Goal: Communication & Community: Share content

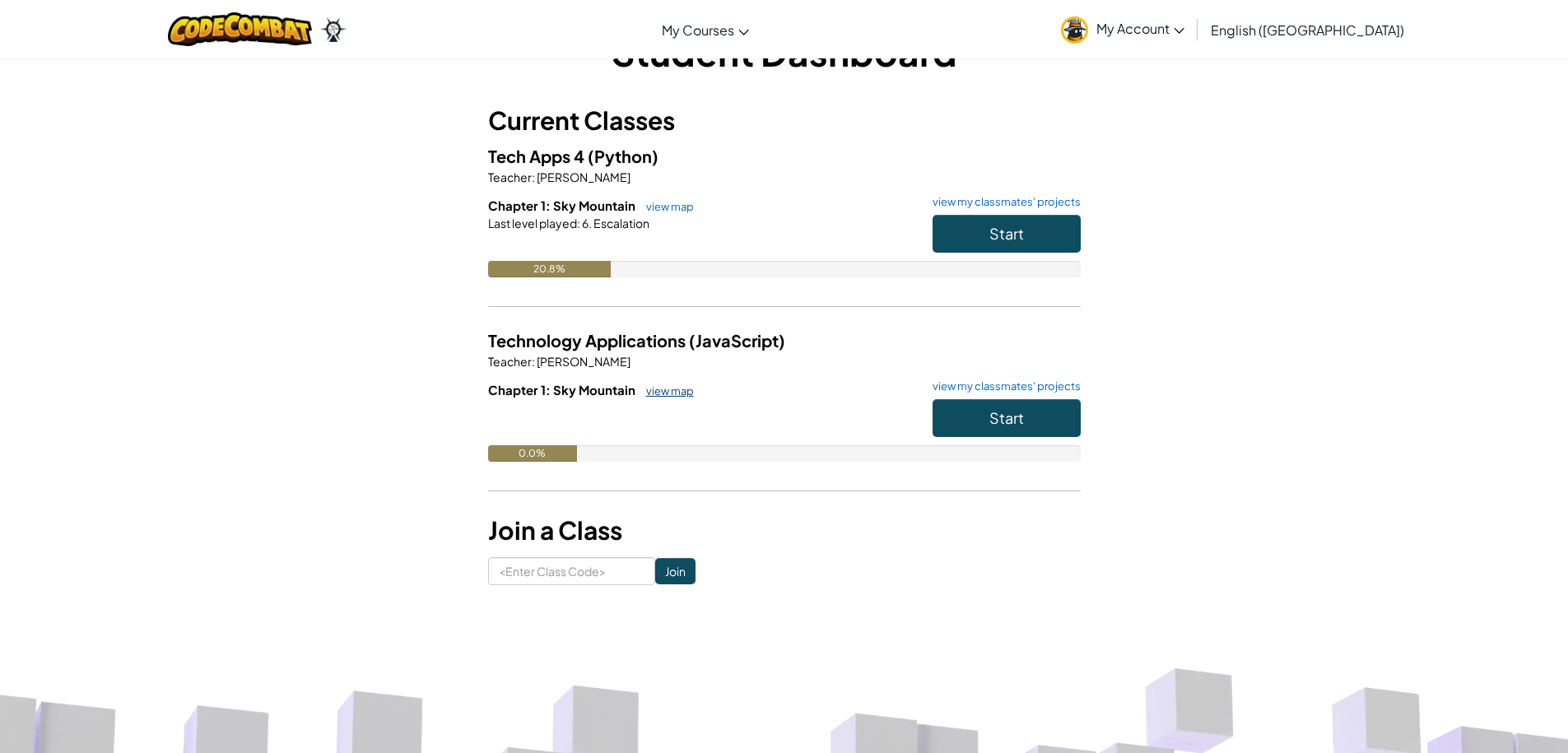
scroll to position [82, 0]
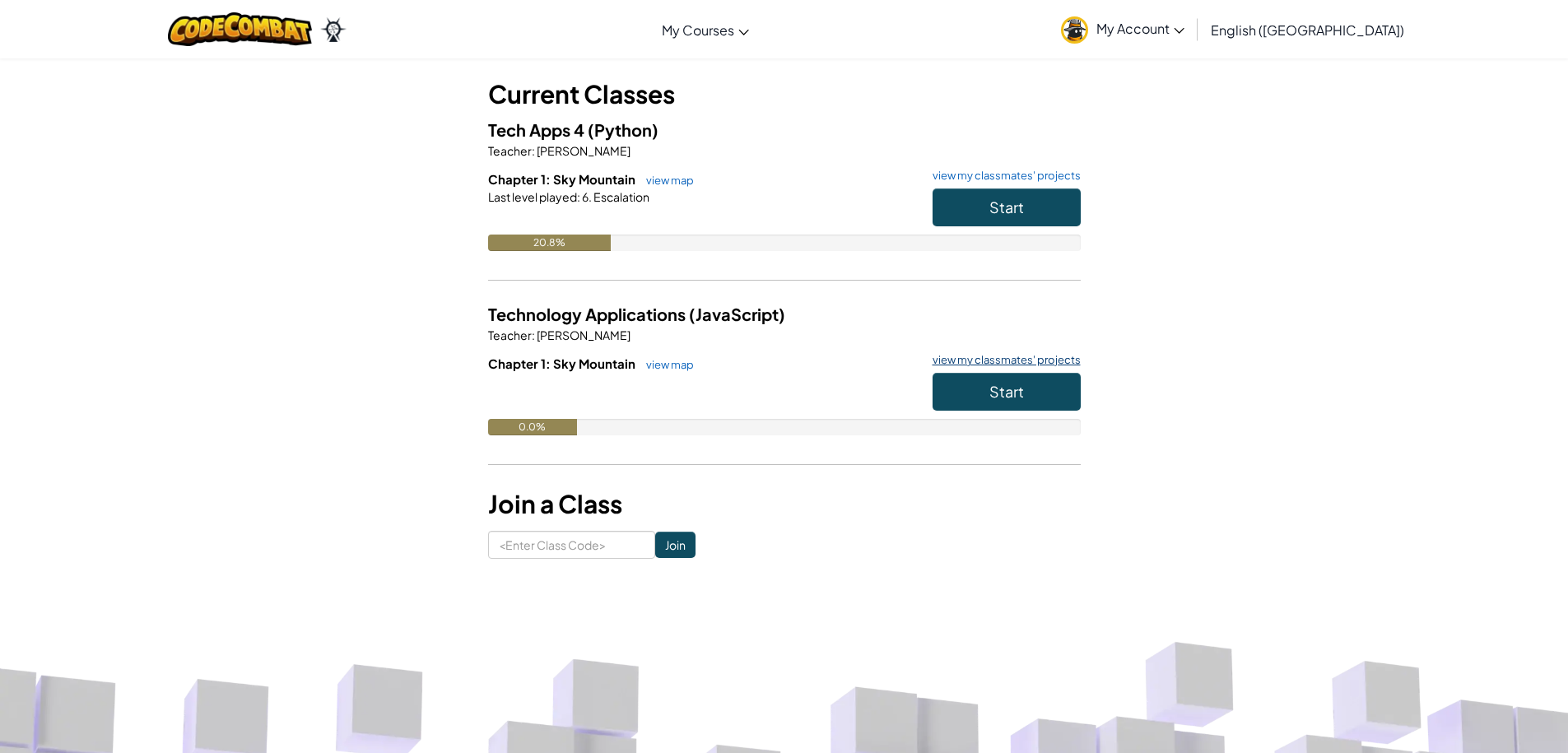
click at [1013, 360] on link "view my classmates' projects" at bounding box center [1002, 360] width 156 height 11
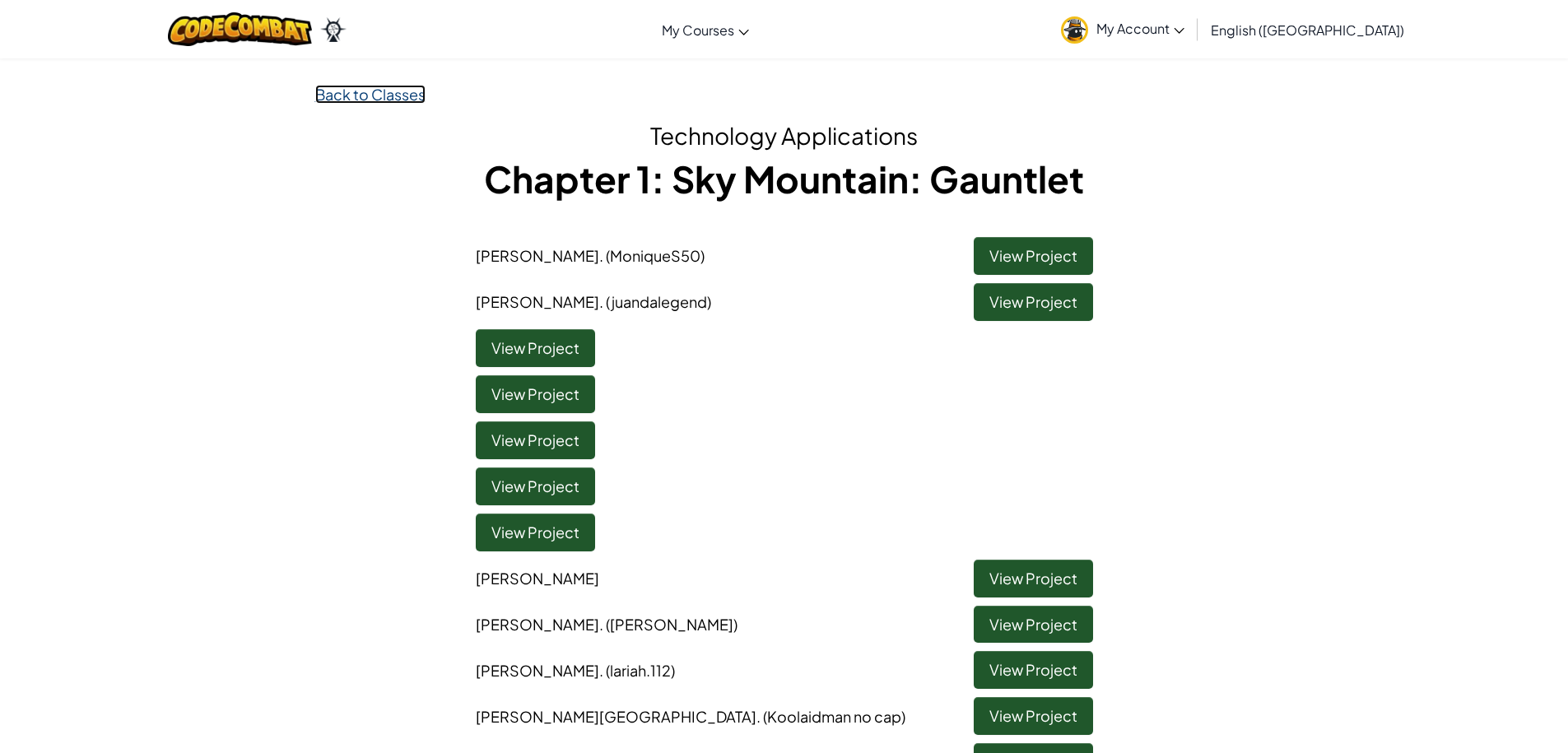
click at [399, 97] on link "Back to Classes" at bounding box center [371, 94] width 111 height 19
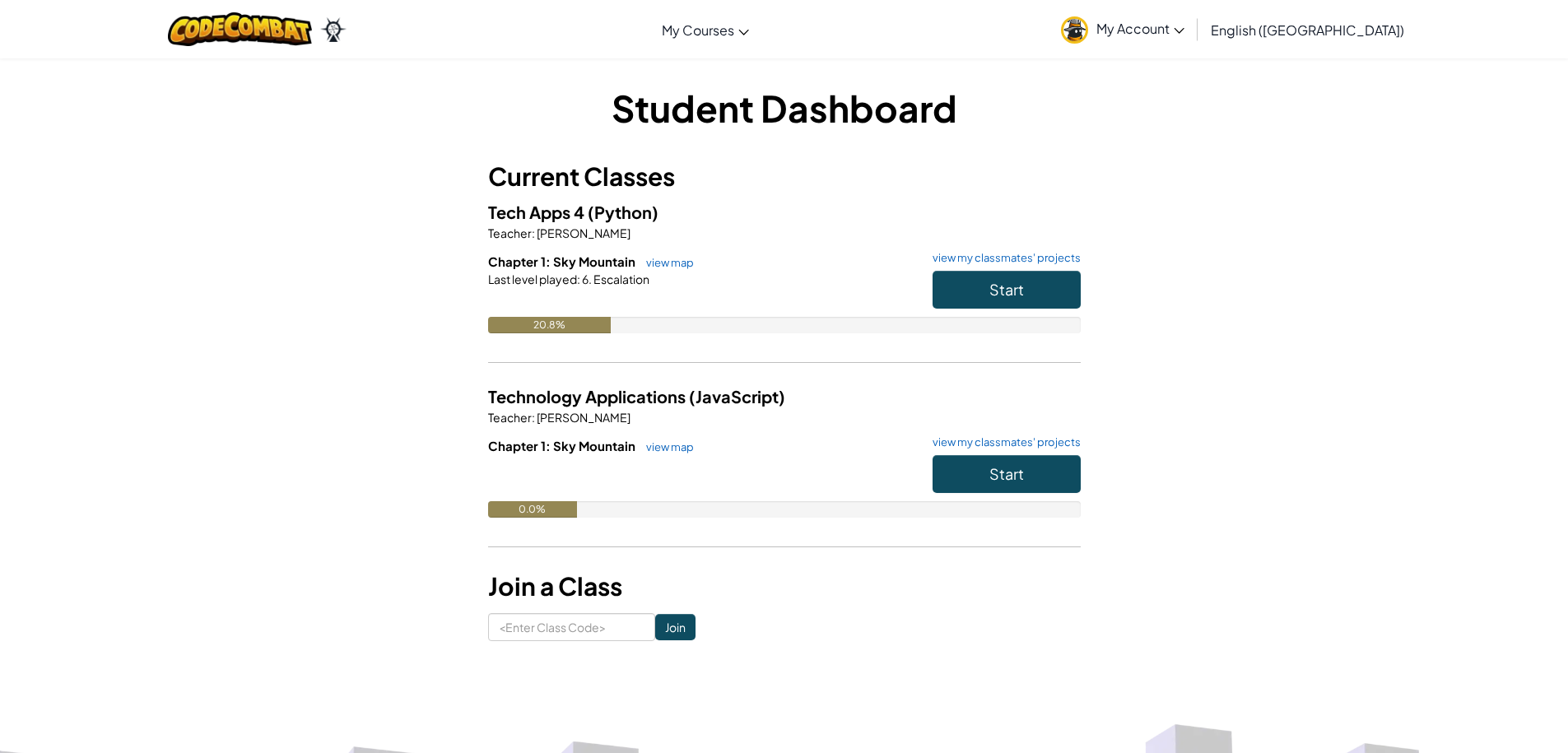
click at [984, 256] on link "view my classmates' projects" at bounding box center [1002, 257] width 156 height 11
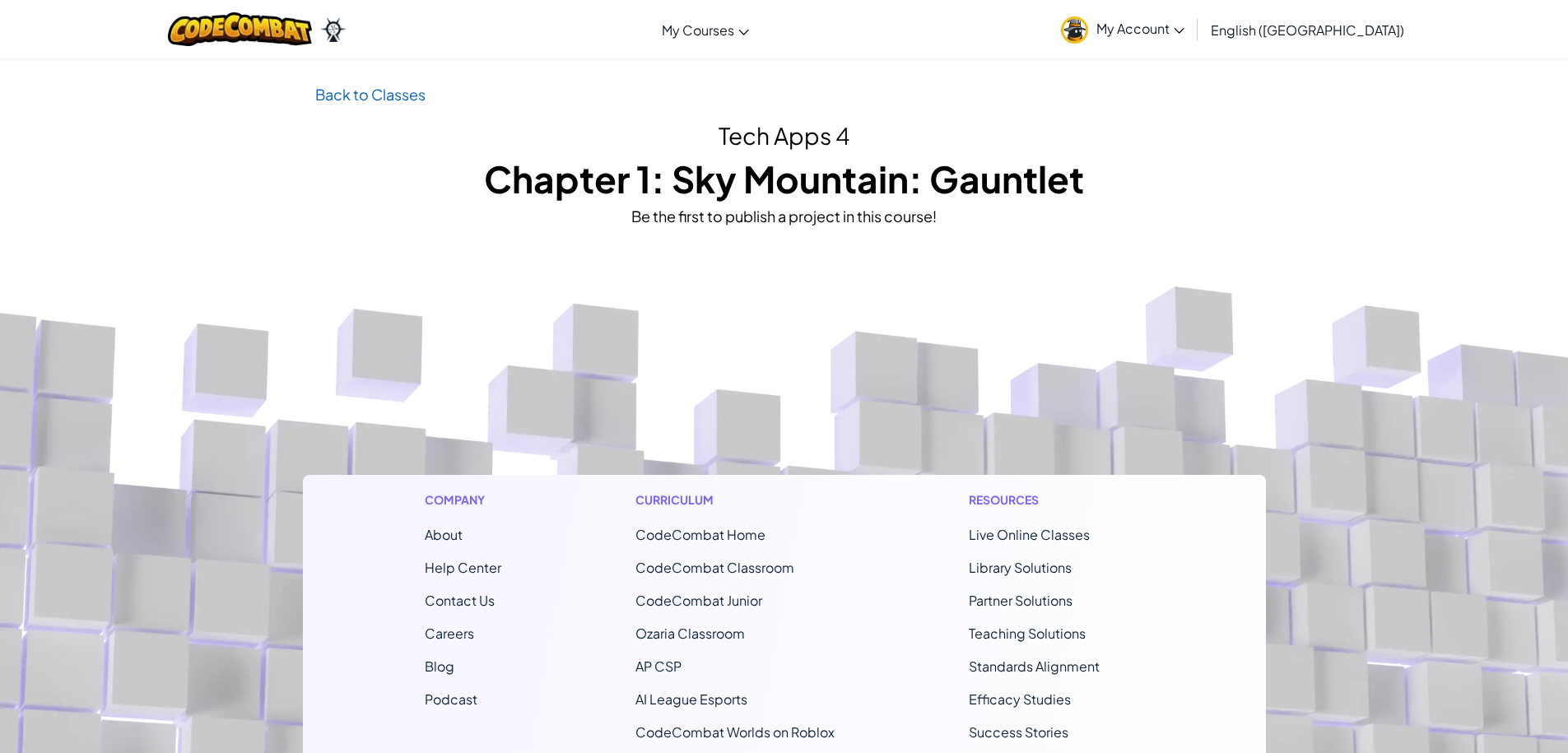
click at [404, 118] on div "Back to Classes Tech Apps 4 Chapter 1: Sky Mountain: Gauntlet Be the first to p…" at bounding box center [784, 155] width 963 height 146
click at [403, 94] on link "Back to Classes" at bounding box center [371, 94] width 111 height 19
